Goal: Check status: Check status

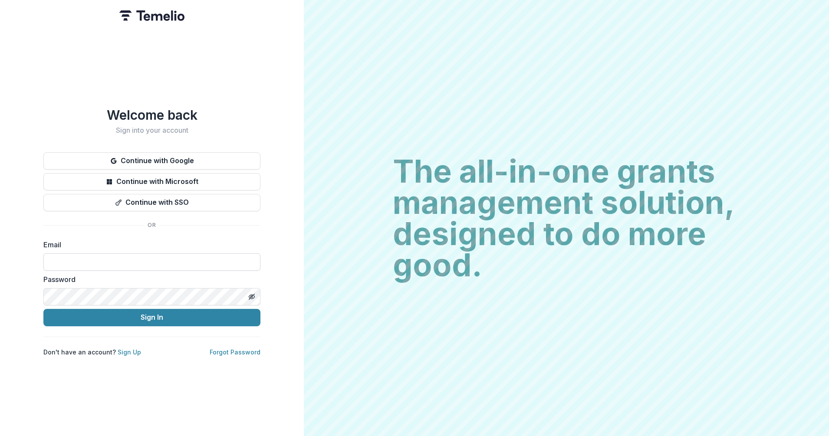
click at [166, 259] on input at bounding box center [151, 262] width 217 height 17
type input "**********"
click at [132, 311] on button "Sign In" at bounding box center [151, 317] width 217 height 17
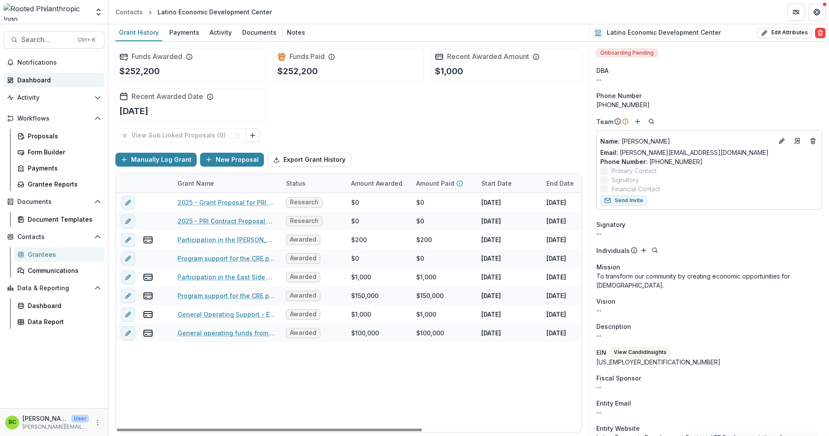
click at [32, 79] on div "Dashboard" at bounding box center [57, 80] width 80 height 9
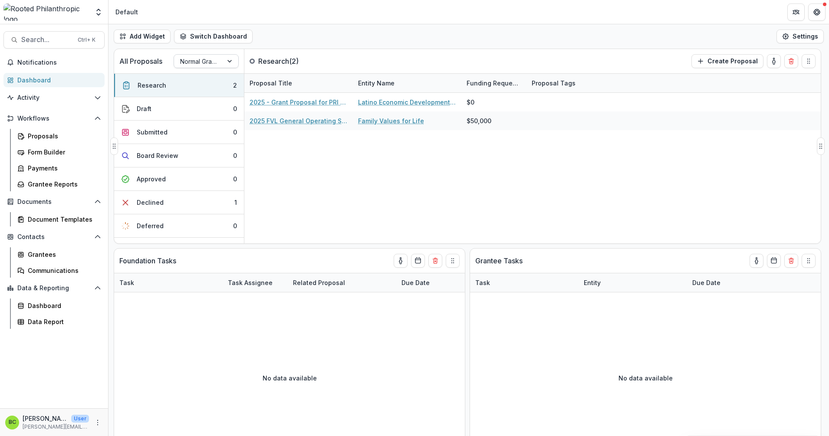
click at [229, 62] on div at bounding box center [231, 61] width 16 height 13
click at [206, 97] on div "LOI" at bounding box center [206, 93] width 61 height 13
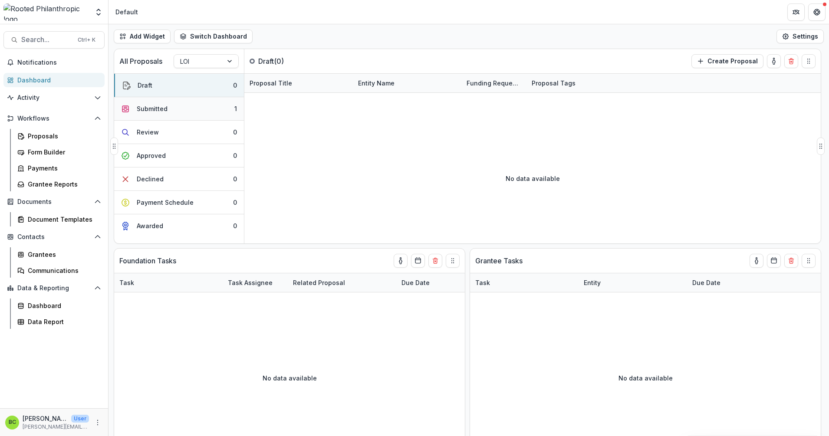
click at [204, 105] on button "Submitted 1" at bounding box center [179, 108] width 130 height 23
